Goal: Information Seeking & Learning: Learn about a topic

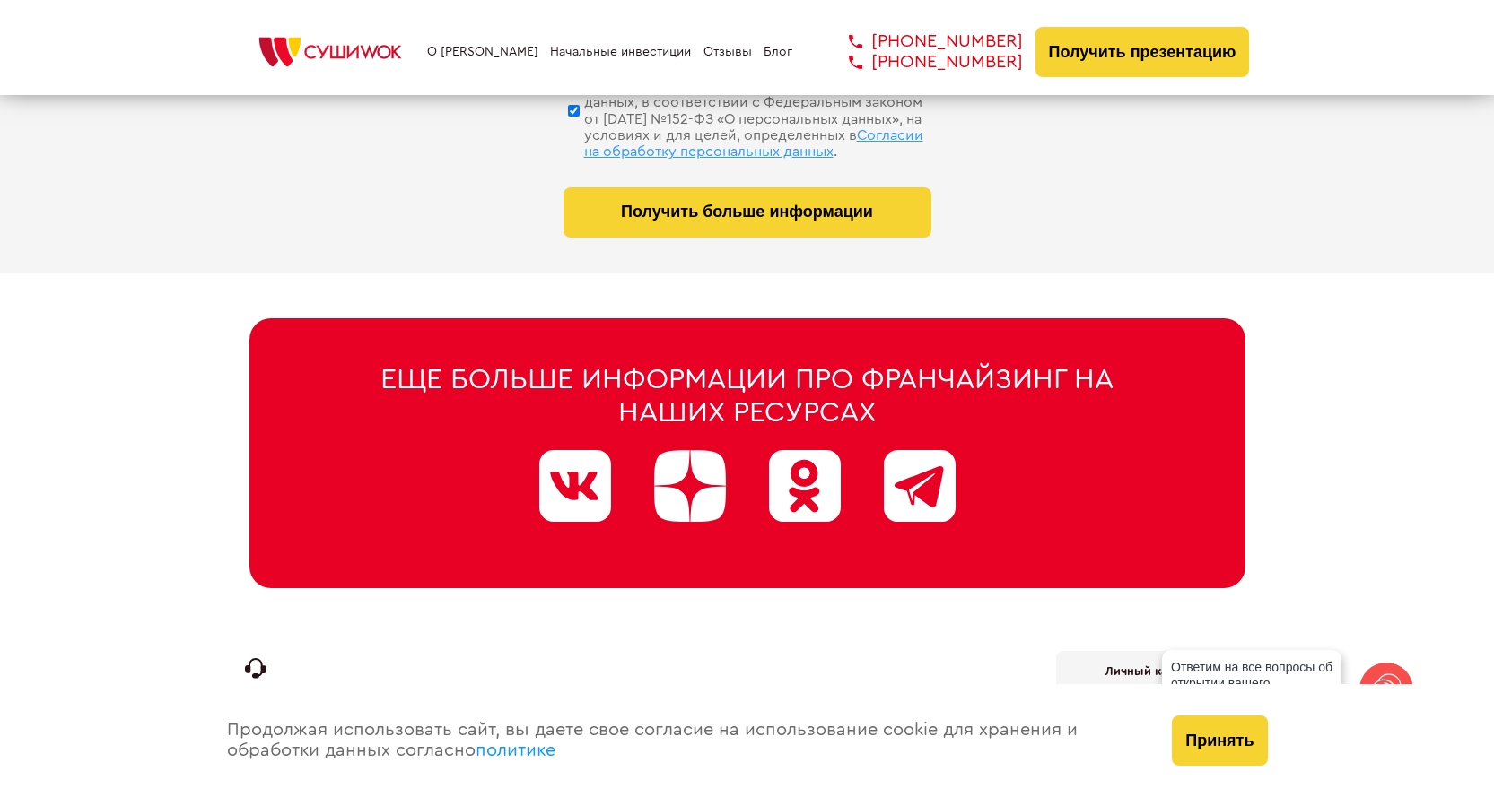
scroll to position [9117, 0]
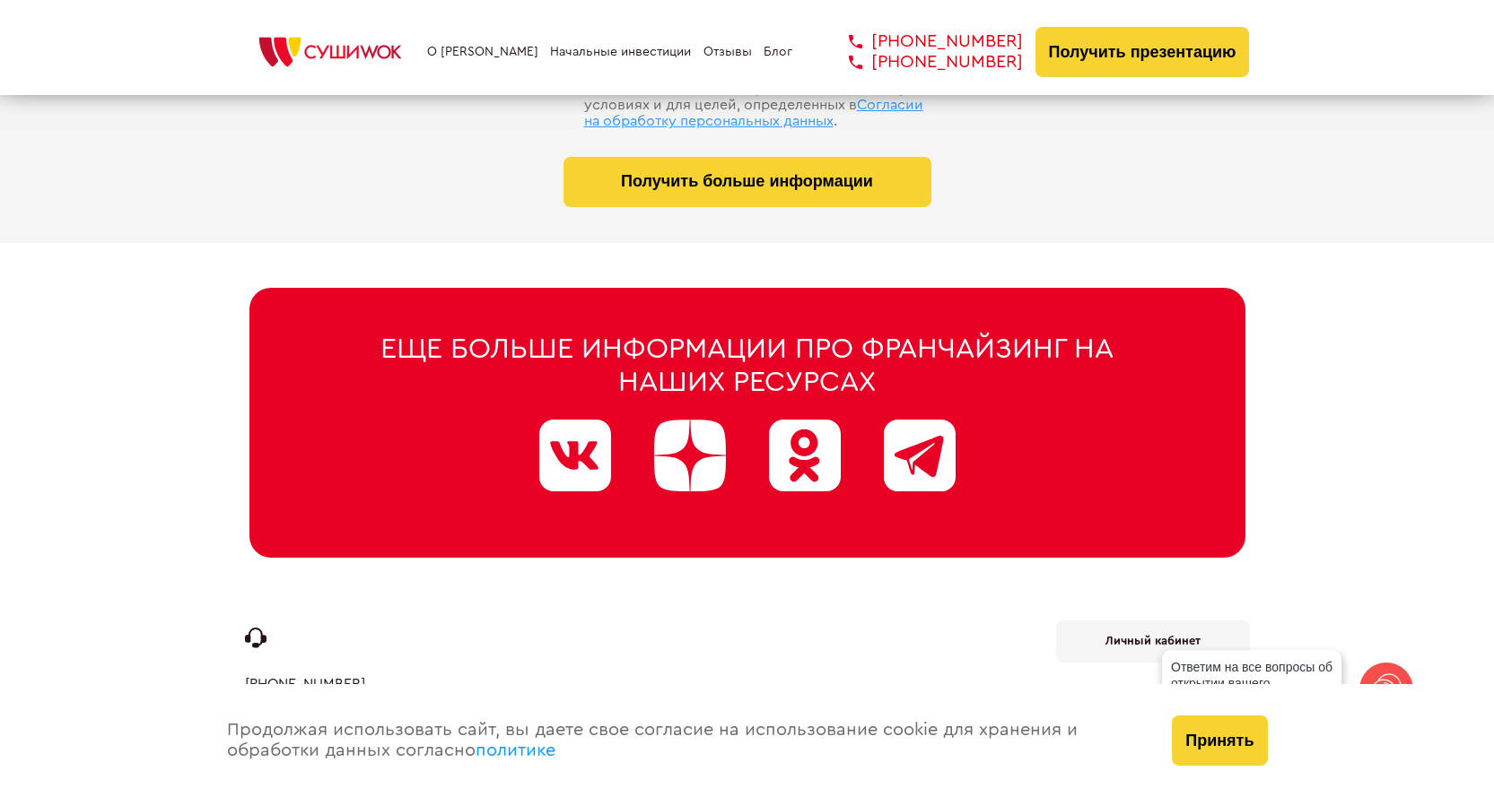
click at [1198, 735] on button "Принять" at bounding box center [1219, 741] width 95 height 50
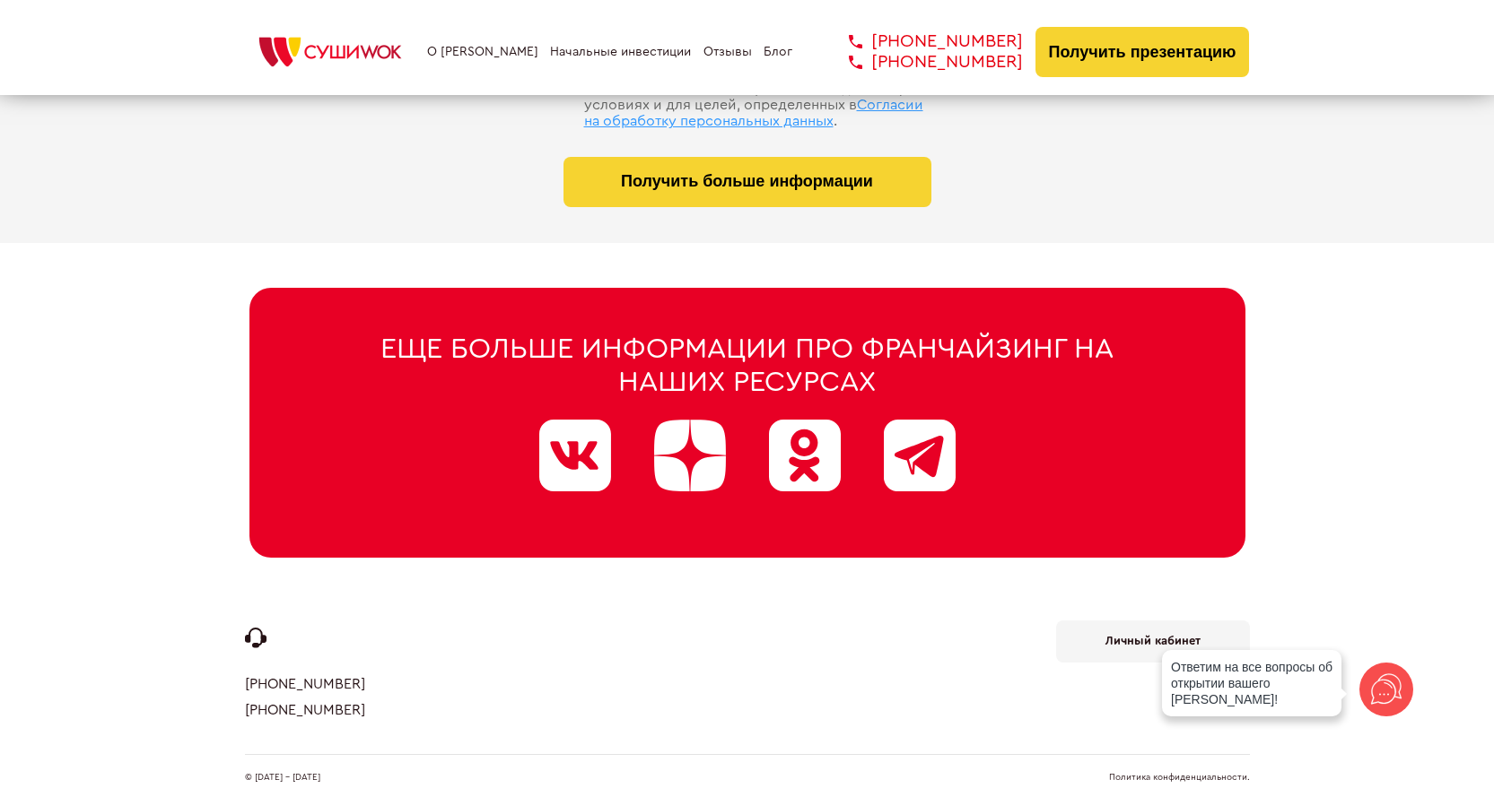
drag, startPoint x: 354, startPoint y: 679, endPoint x: 236, endPoint y: 681, distance: 118.4
copy link "[PHONE_NUMBER]"
drag, startPoint x: 328, startPoint y: 706, endPoint x: 211, endPoint y: 703, distance: 117.5
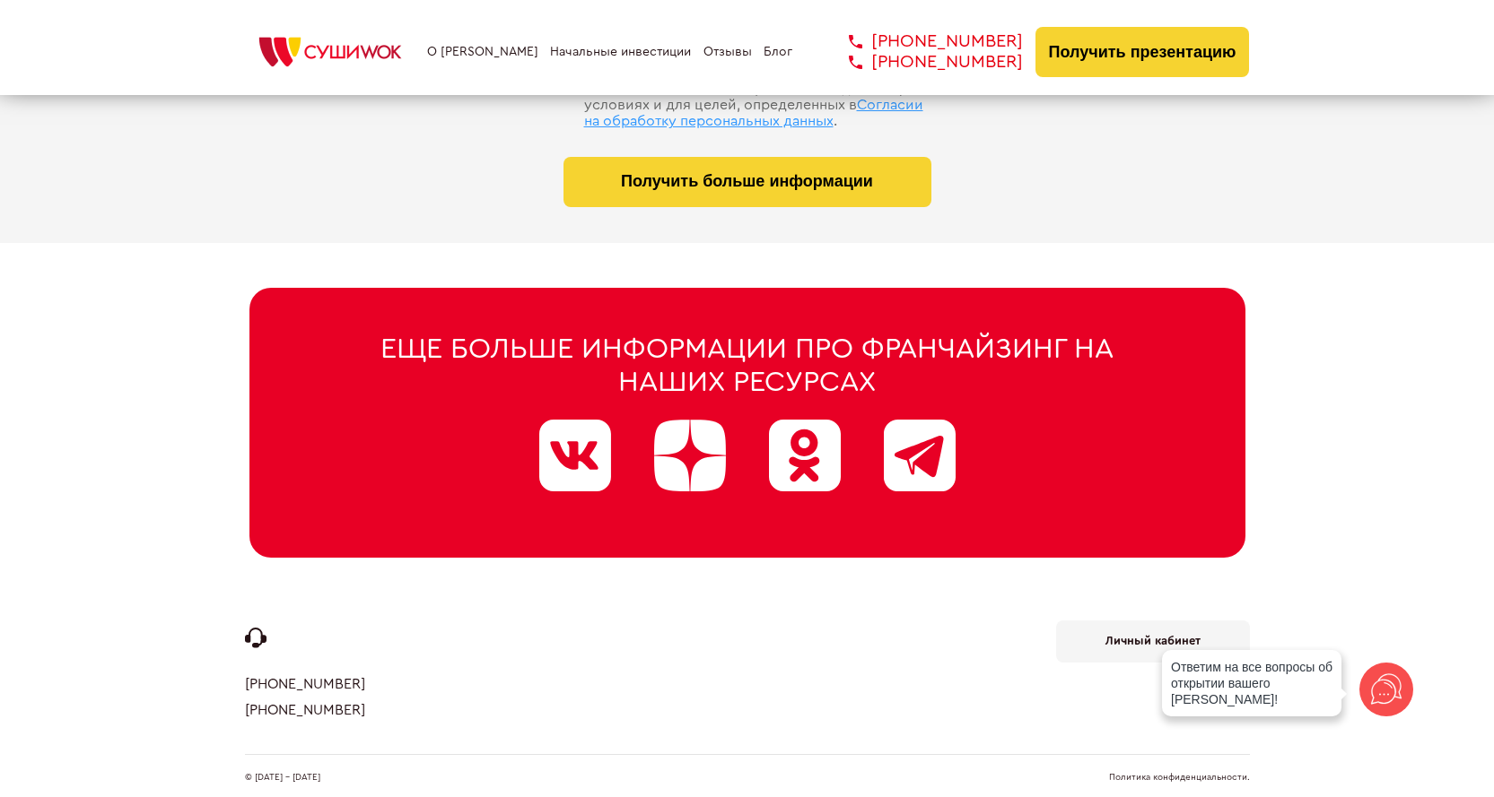
copy link "[PHONE_NUMBER]"
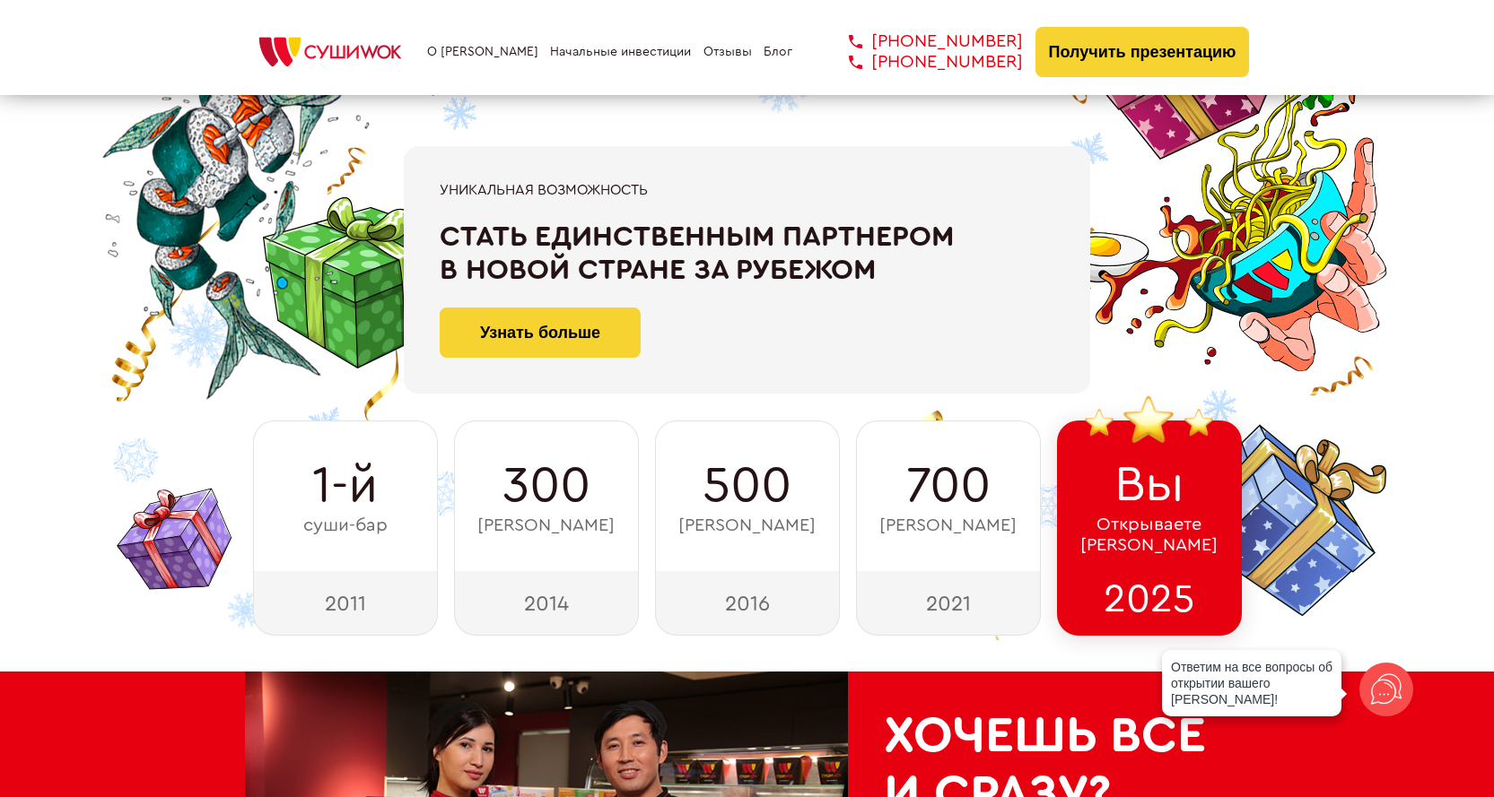
scroll to position [0, 0]
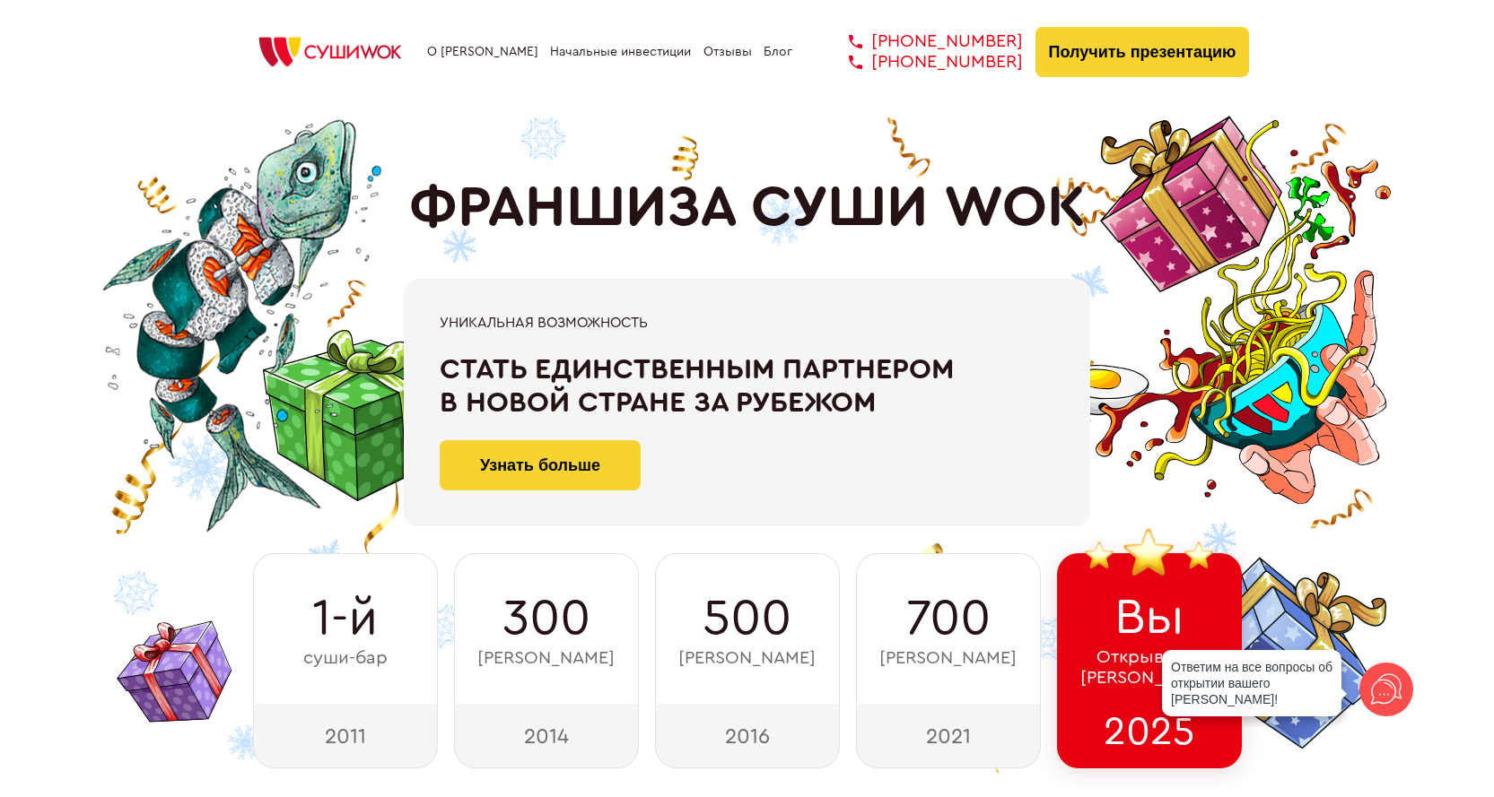
click at [490, 60] on div "О франшизе Начальные инвестиции Отзывы Блог +7 812 308 77 70 +7 800 200 21 01 +…" at bounding box center [747, 52] width 1005 height 50
click at [473, 48] on link "О [PERSON_NAME]" at bounding box center [482, 52] width 111 height 14
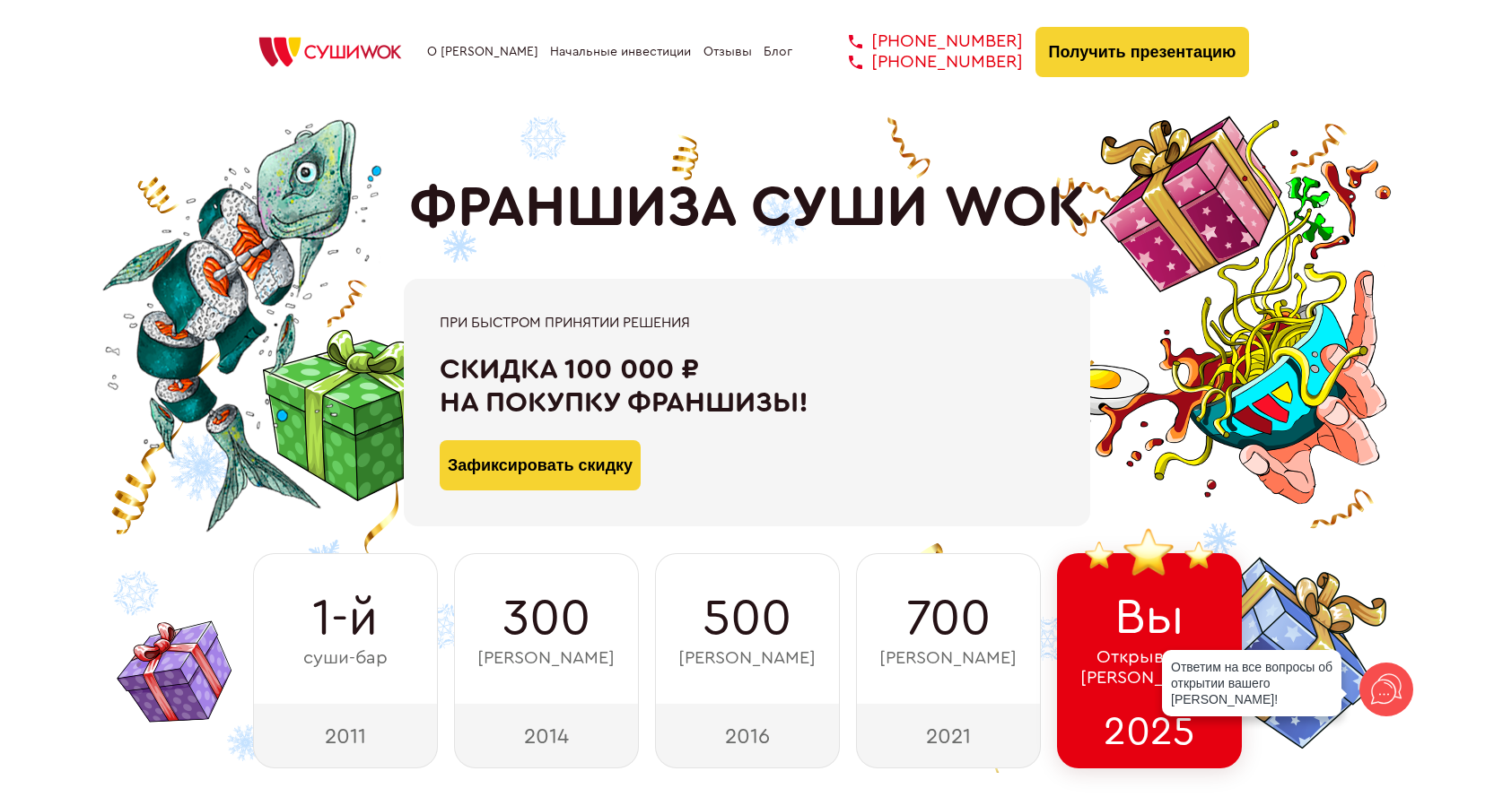
click at [467, 52] on link "О [PERSON_NAME]" at bounding box center [482, 52] width 111 height 14
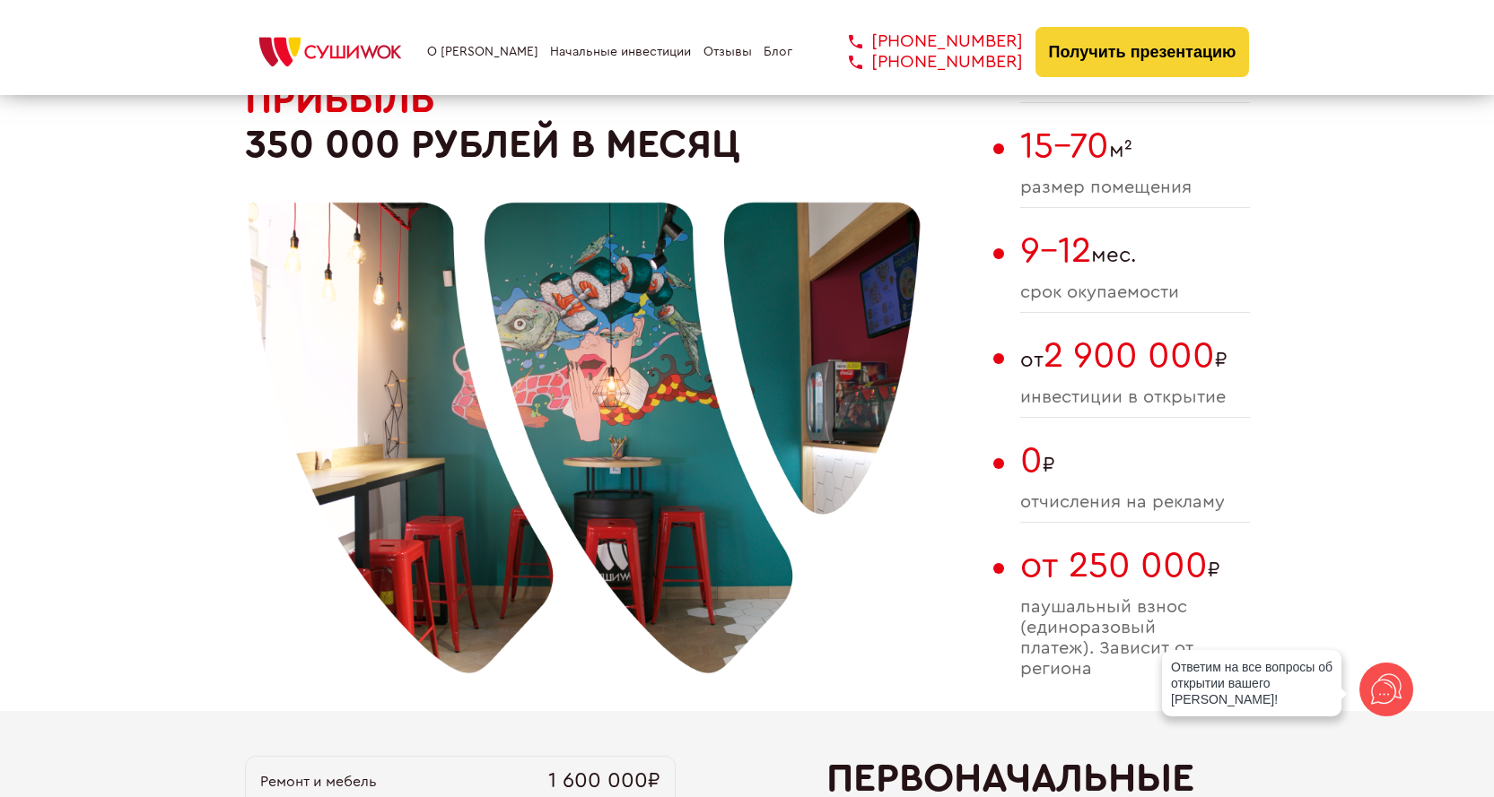
click at [483, 57] on link "О [PERSON_NAME]" at bounding box center [482, 52] width 111 height 14
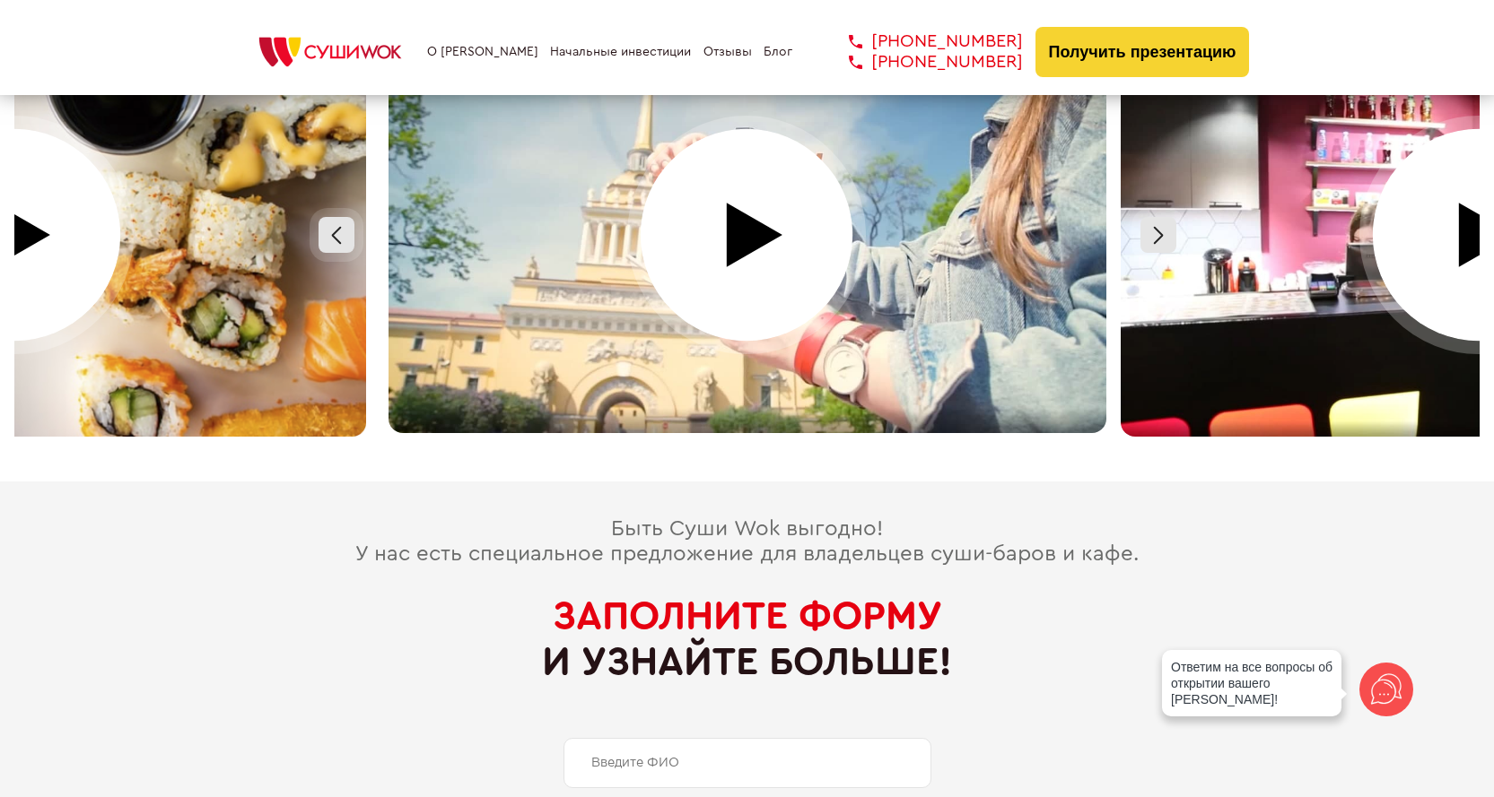
scroll to position [8286, 0]
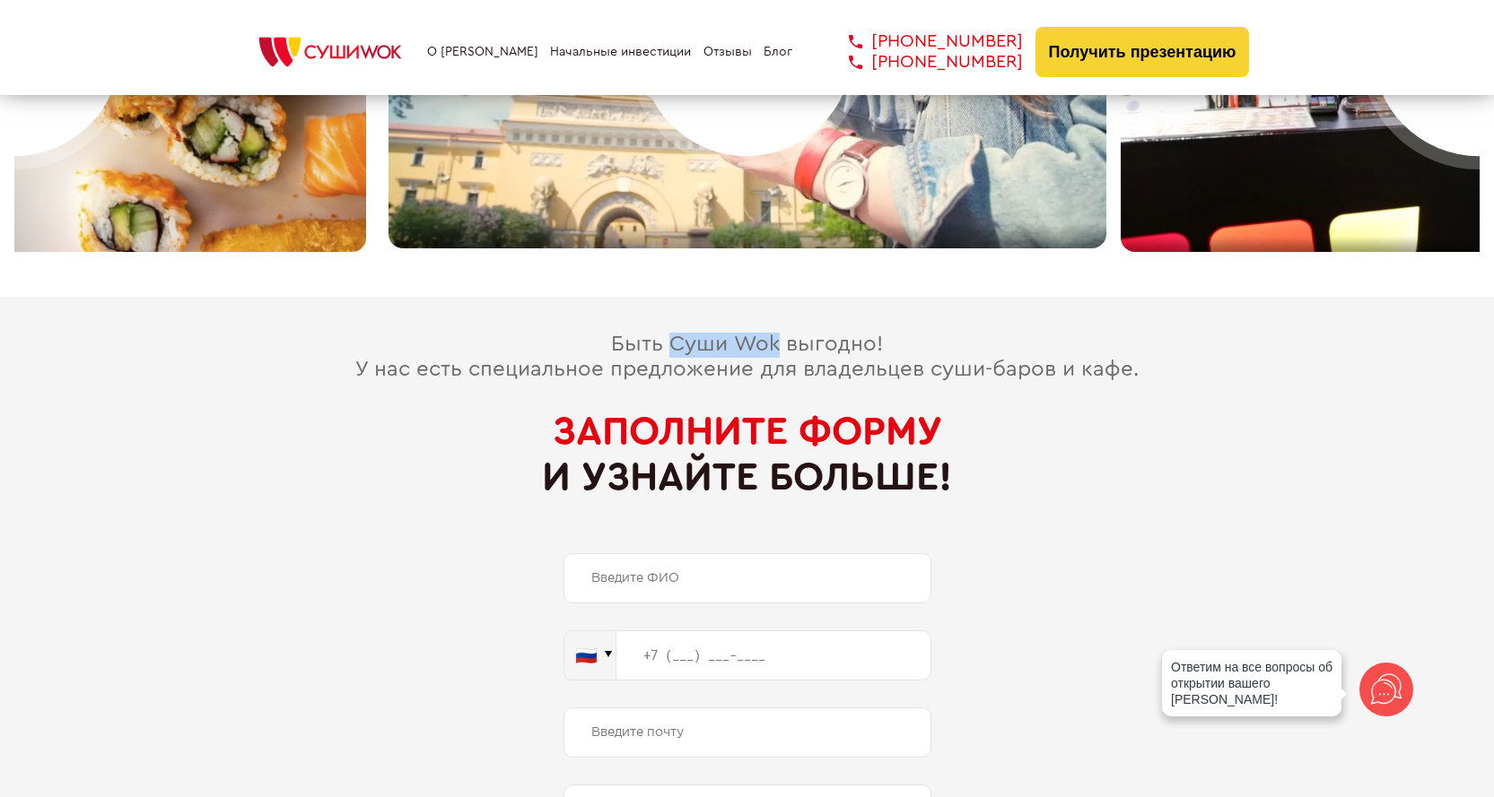
drag, startPoint x: 670, startPoint y: 327, endPoint x: 777, endPoint y: 327, distance: 106.7
click at [777, 334] on span "Быть Суши Wok выгодно! У нас есть специальное предложение для владельцев суши-б…" at bounding box center [746, 357] width 783 height 47
copy span "[PERSON_NAME]"
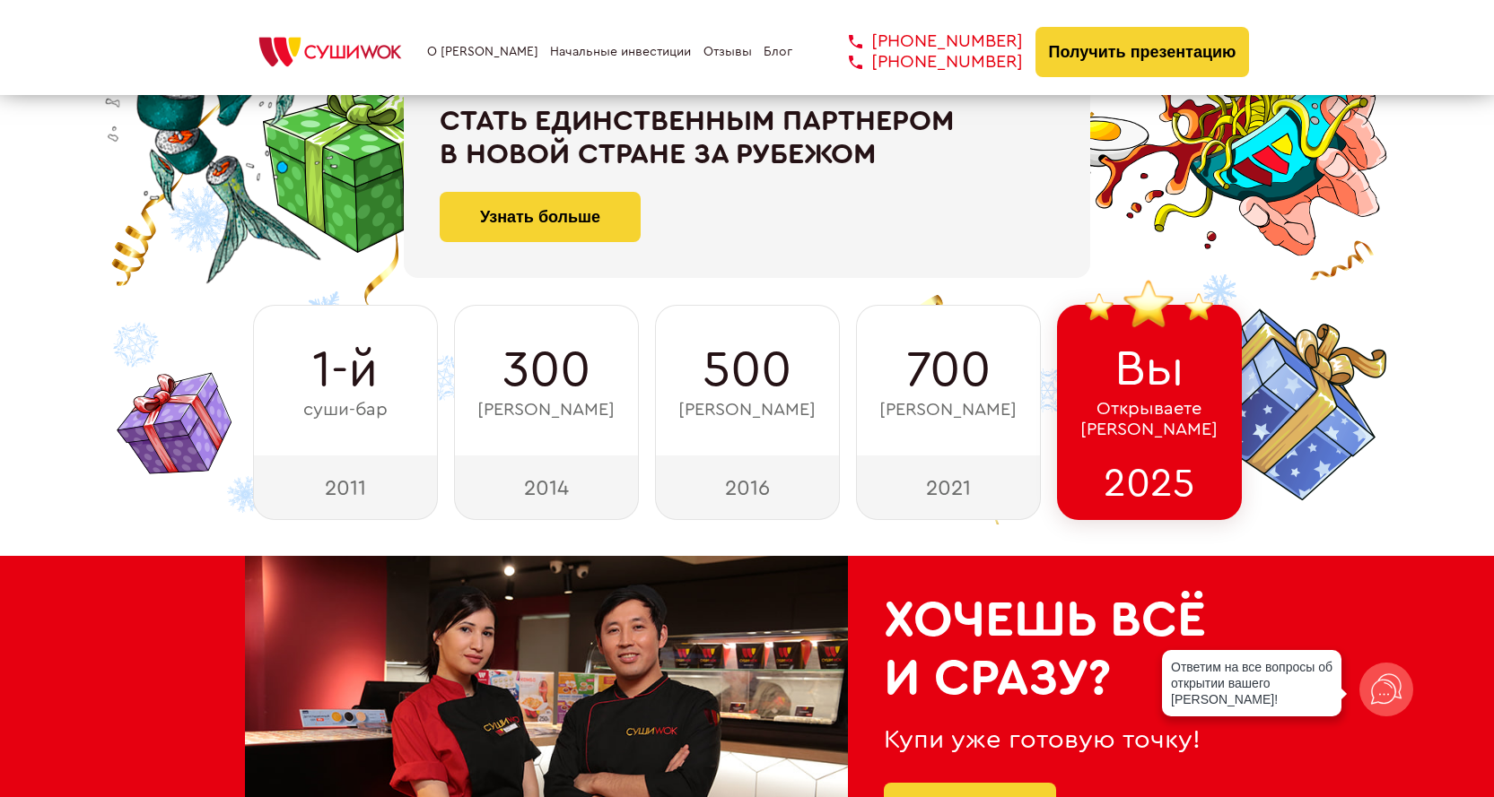
scroll to position [0, 0]
